Goal: Task Accomplishment & Management: Manage account settings

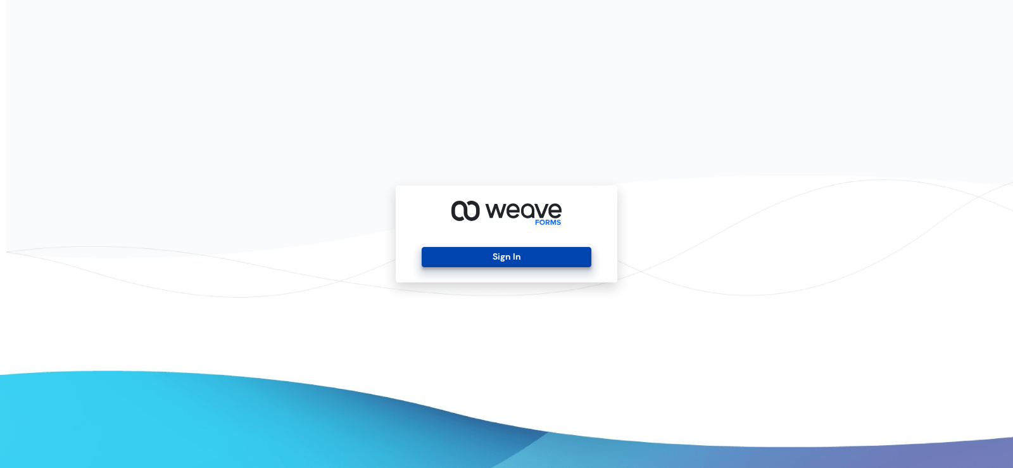
click at [521, 256] on button "Sign In" at bounding box center [506, 257] width 169 height 20
